Goal: Task Accomplishment & Management: Manage account settings

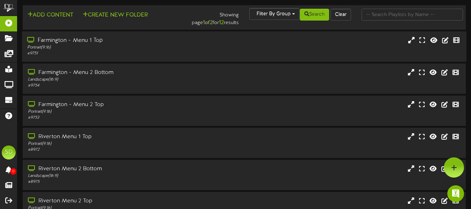
click at [176, 51] on div "# 9751" at bounding box center [114, 54] width 175 height 6
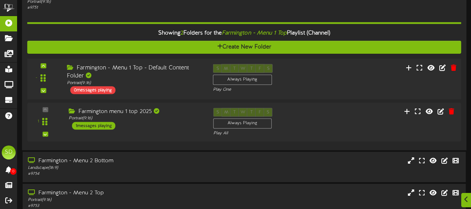
scroll to position [45, 0]
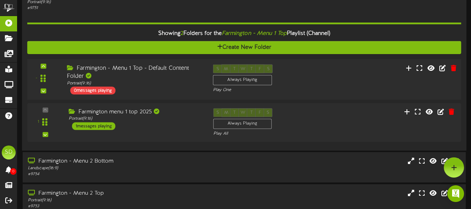
click at [177, 123] on div "Farmington menu 1 top 2025 Portrait ( 9:16 ) 1 messages playing" at bounding box center [135, 119] width 145 height 22
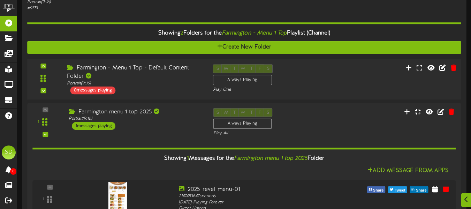
scroll to position [147, 0]
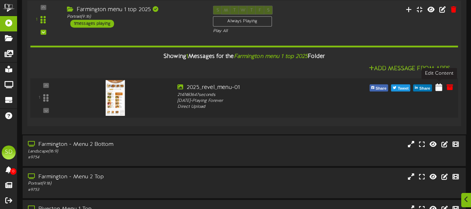
click at [439, 88] on icon at bounding box center [439, 87] width 7 height 8
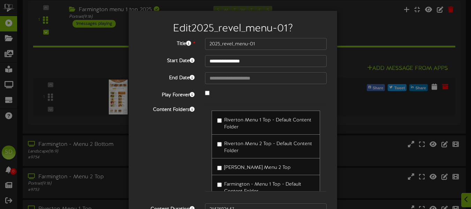
scroll to position [69, 0]
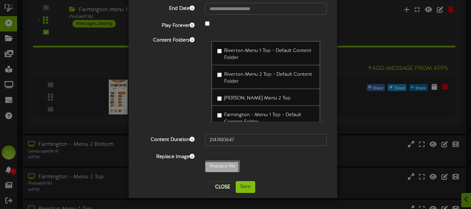
type input "**********"
type input "SantorinisMenuPage131"
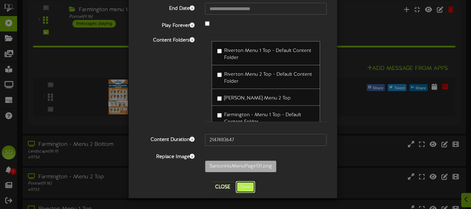
click at [247, 187] on button "Save" at bounding box center [246, 187] width 20 height 12
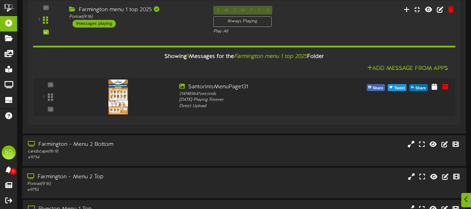
click at [175, 180] on div "Farmington - Menu 2 Top" at bounding box center [114, 177] width 175 height 8
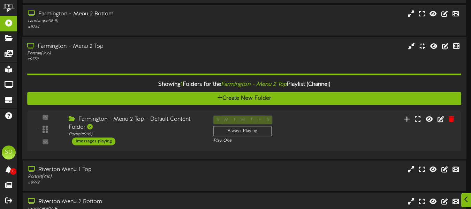
scroll to position [290, 0]
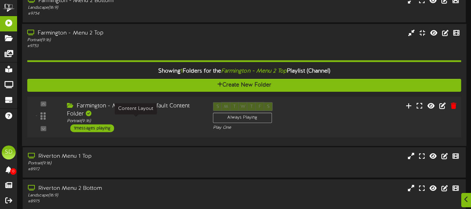
click at [172, 123] on div "Portrait ( 9:16 )" at bounding box center [135, 121] width 136 height 6
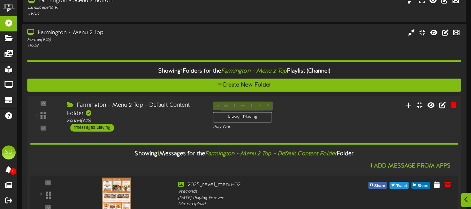
scroll to position [342, 0]
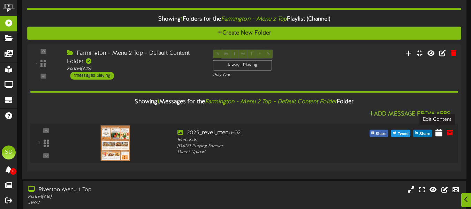
click at [436, 133] on icon at bounding box center [439, 132] width 7 height 8
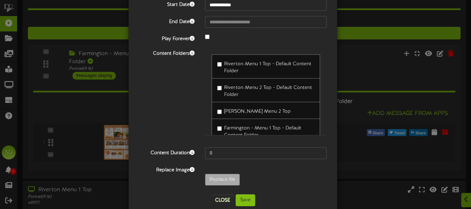
scroll to position [56, 0]
type input "**********"
type input "SantorinisMenupage231"
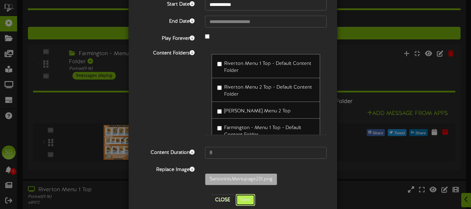
click at [240, 204] on button "Save" at bounding box center [246, 200] width 20 height 12
